Goal: Find specific page/section: Find specific page/section

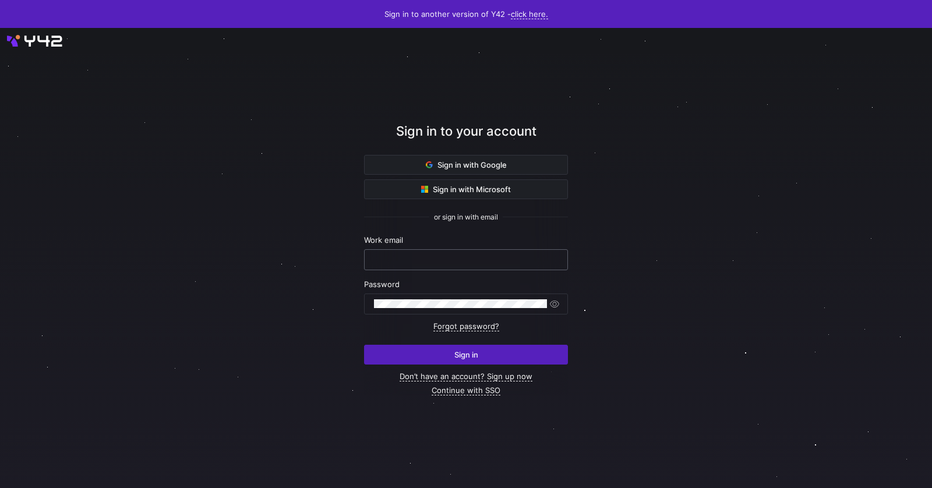
click at [476, 263] on input "text" at bounding box center [466, 259] width 184 height 9
click at [0, 488] on nordpass-autofill-portal at bounding box center [0, 488] width 0 height 0
type input "[PERSON_NAME][EMAIL_ADDRESS][PERSON_NAME][DOMAIN_NAME]"
click at [435, 351] on span "submit" at bounding box center [466, 354] width 203 height 19
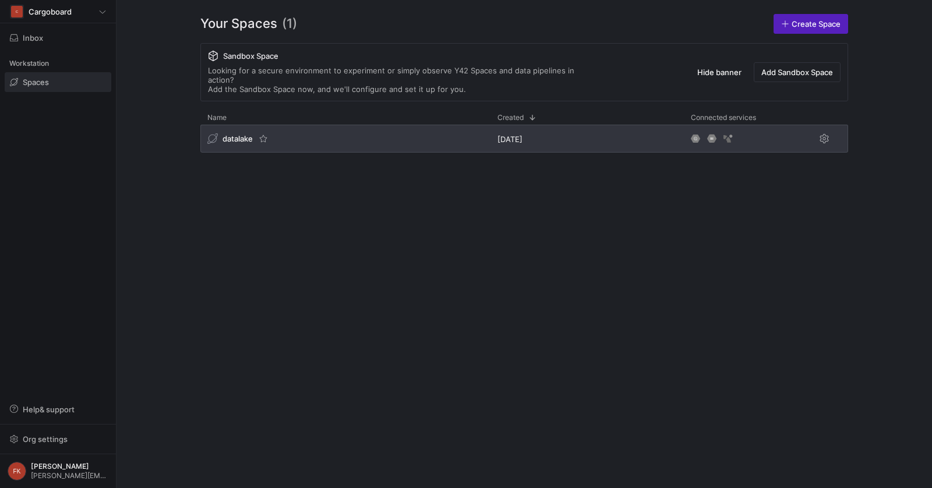
click at [226, 134] on span "datalake" at bounding box center [238, 138] width 30 height 9
